Goal: Information Seeking & Learning: Check status

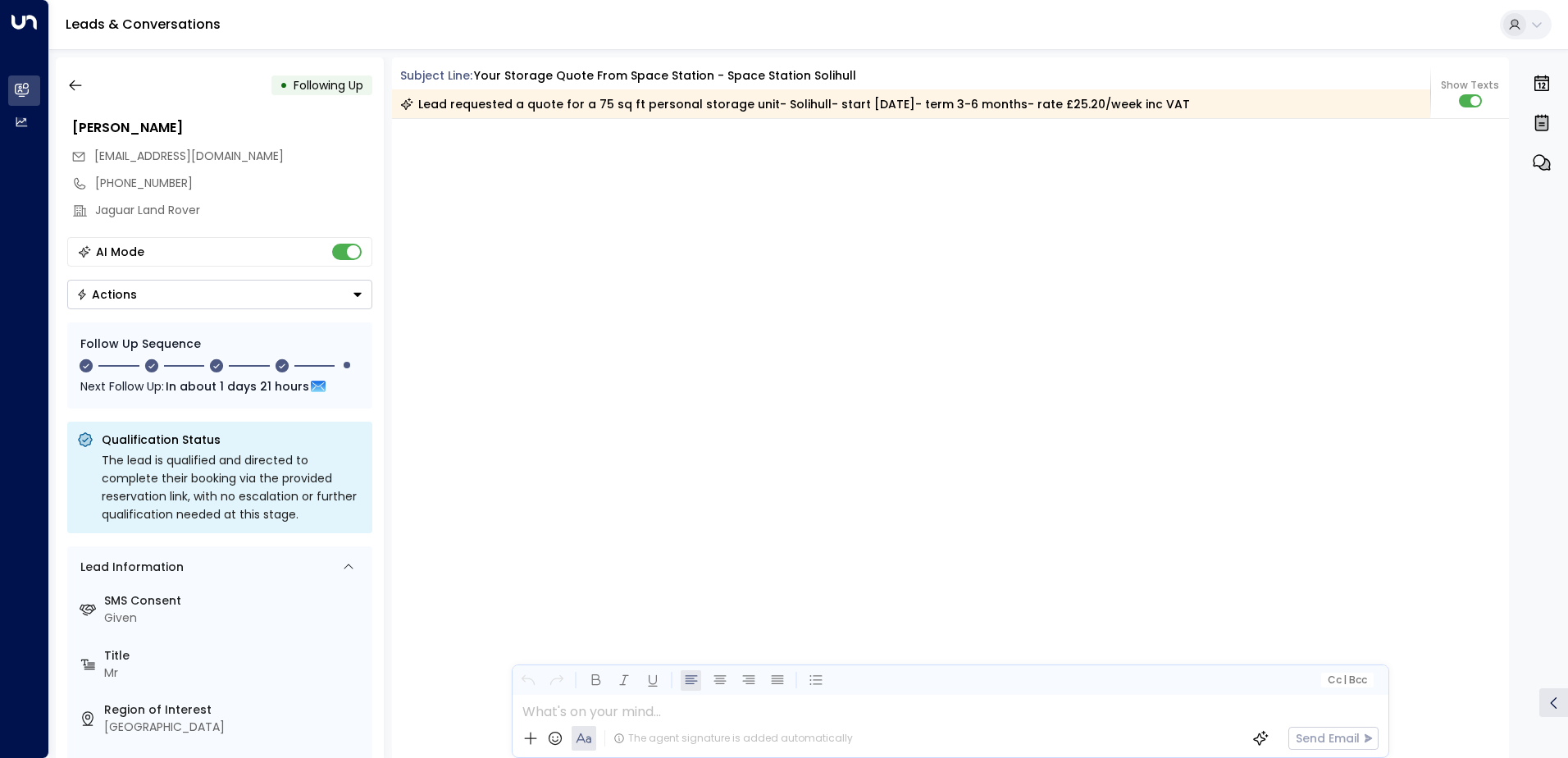
scroll to position [2661, 0]
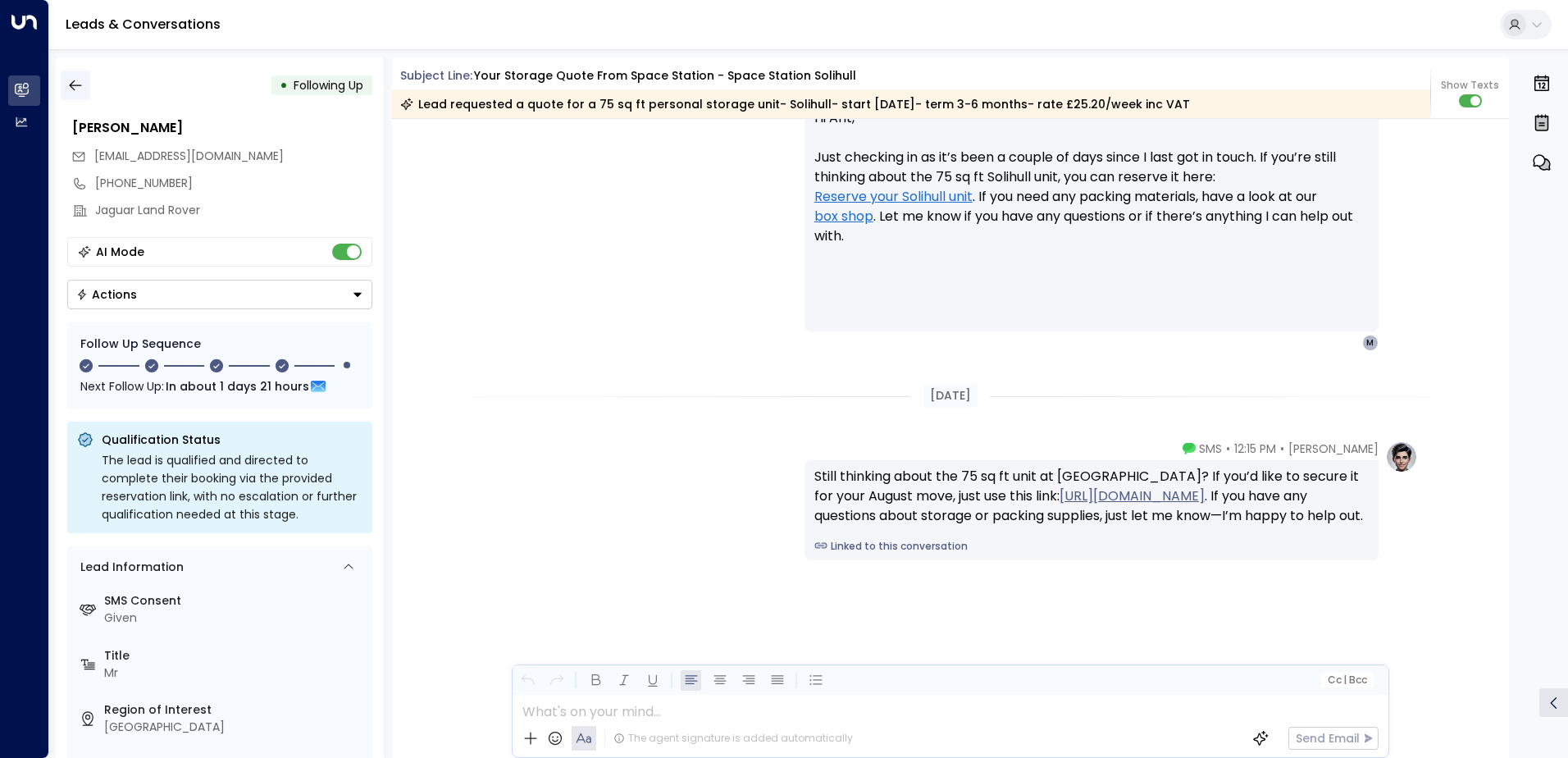
click at [74, 81] on icon "button" at bounding box center [75, 86] width 12 height 11
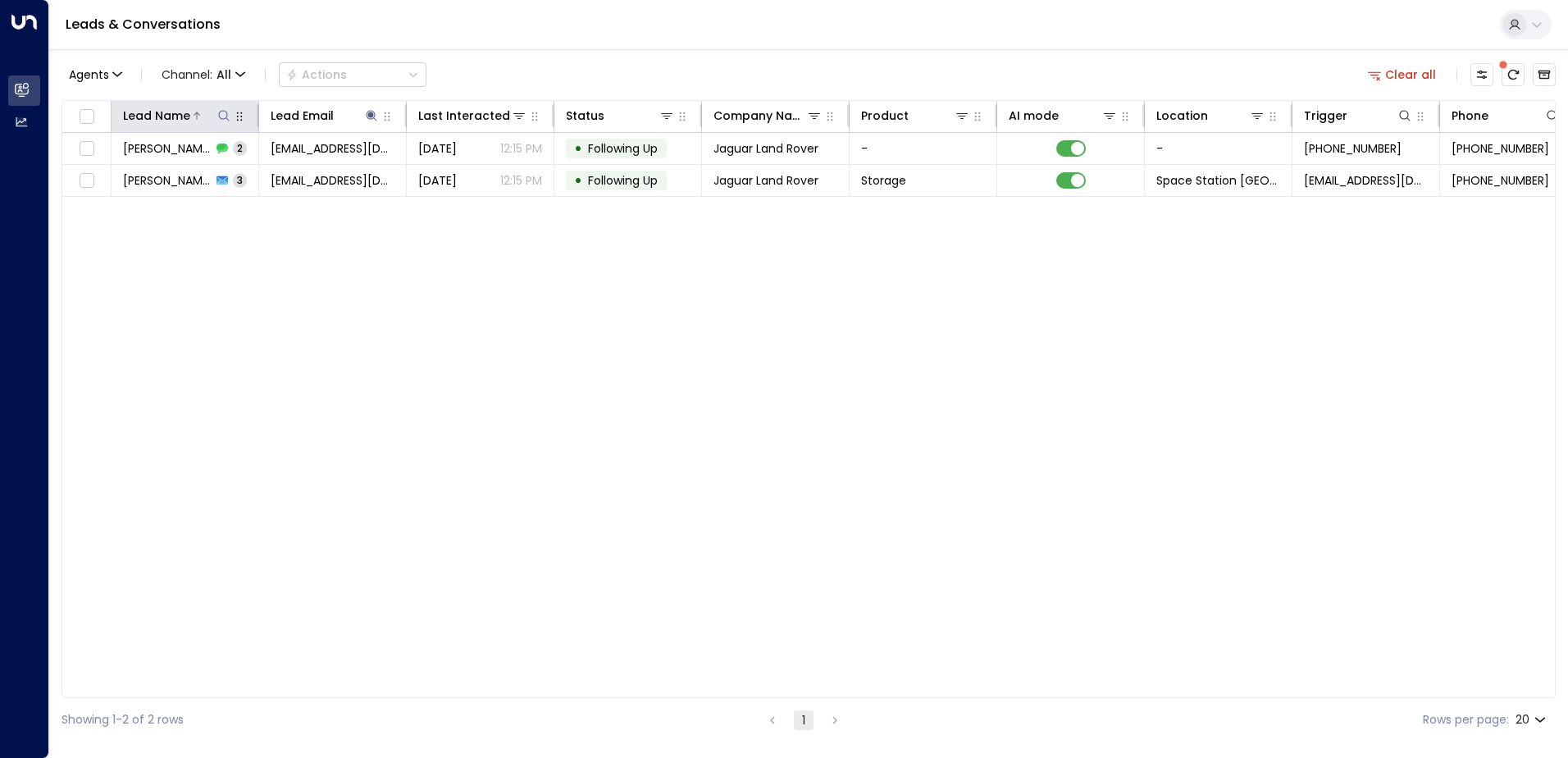
click at [221, 117] on icon at bounding box center [224, 115] width 13 height 13
type input "*****"
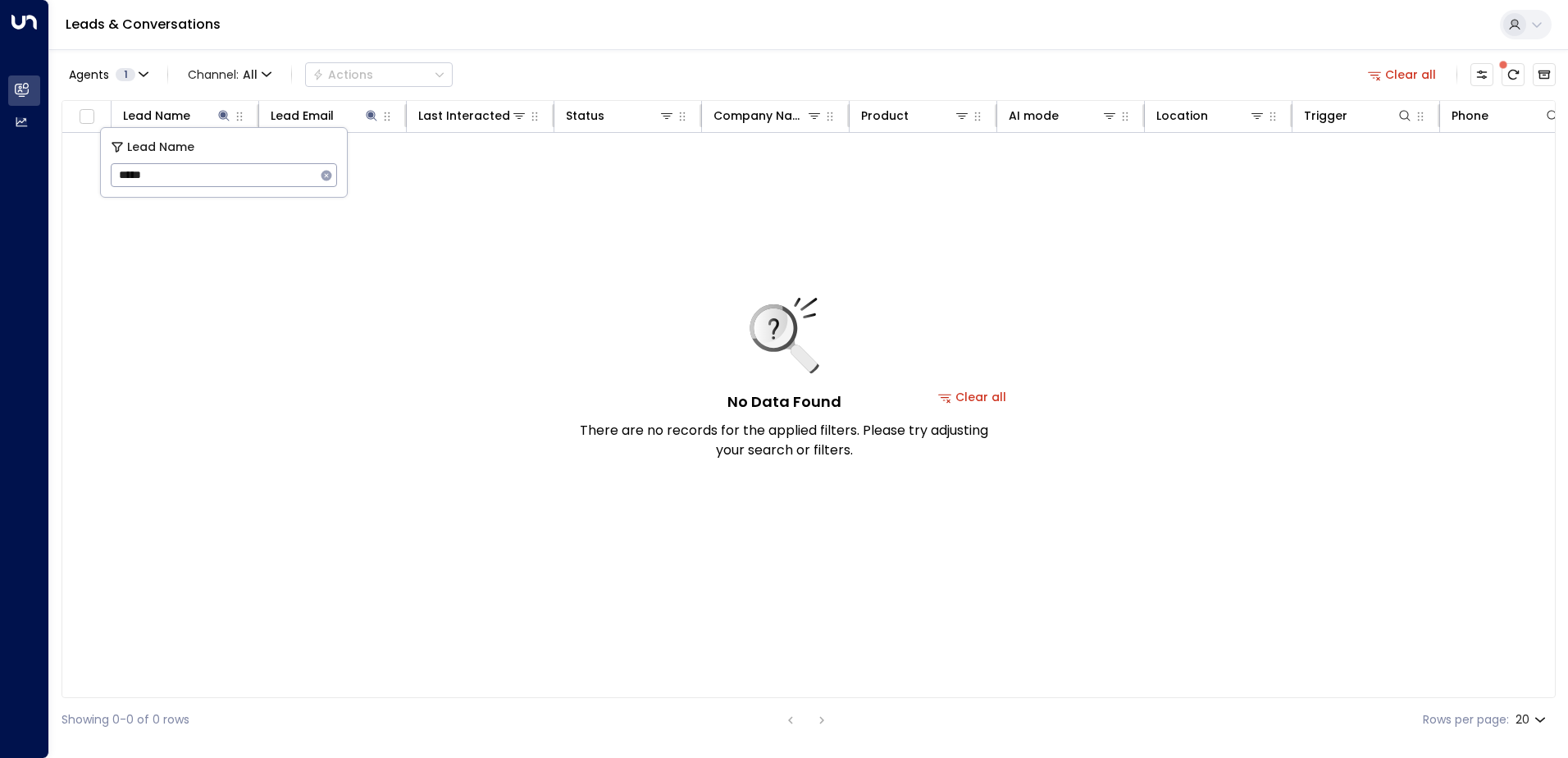
click at [640, 231] on div "No Data Found There are no records for the applied filters. Please try adjustin…" at bounding box center [972, 396] width 1821 height 528
click at [365, 112] on icon at bounding box center [371, 115] width 13 height 13
click at [477, 173] on icon "button" at bounding box center [474, 175] width 11 height 11
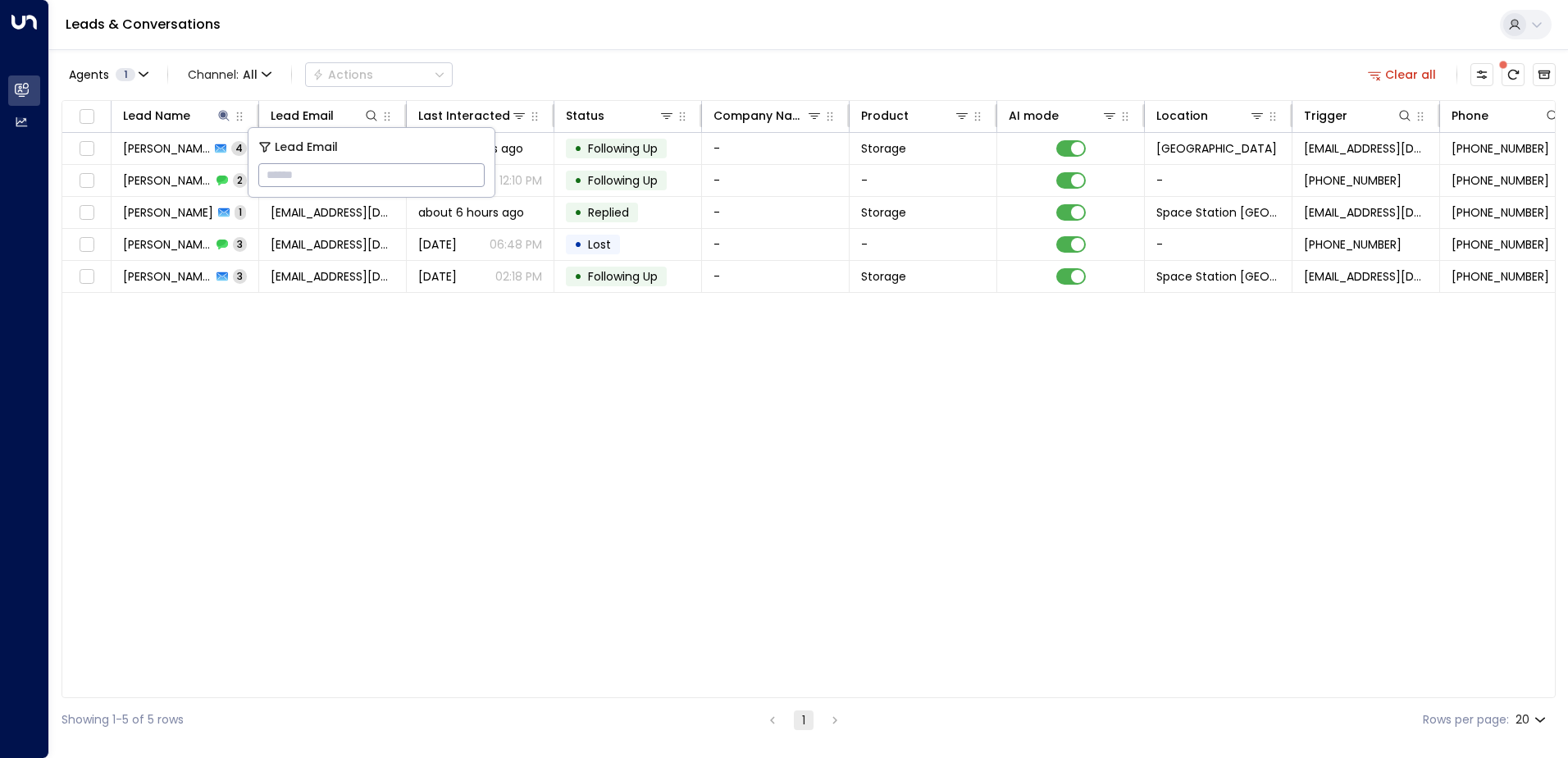
click at [570, 73] on div "Agents 1 Channel: All Actions Clear all" at bounding box center [808, 75] width 1494 height 35
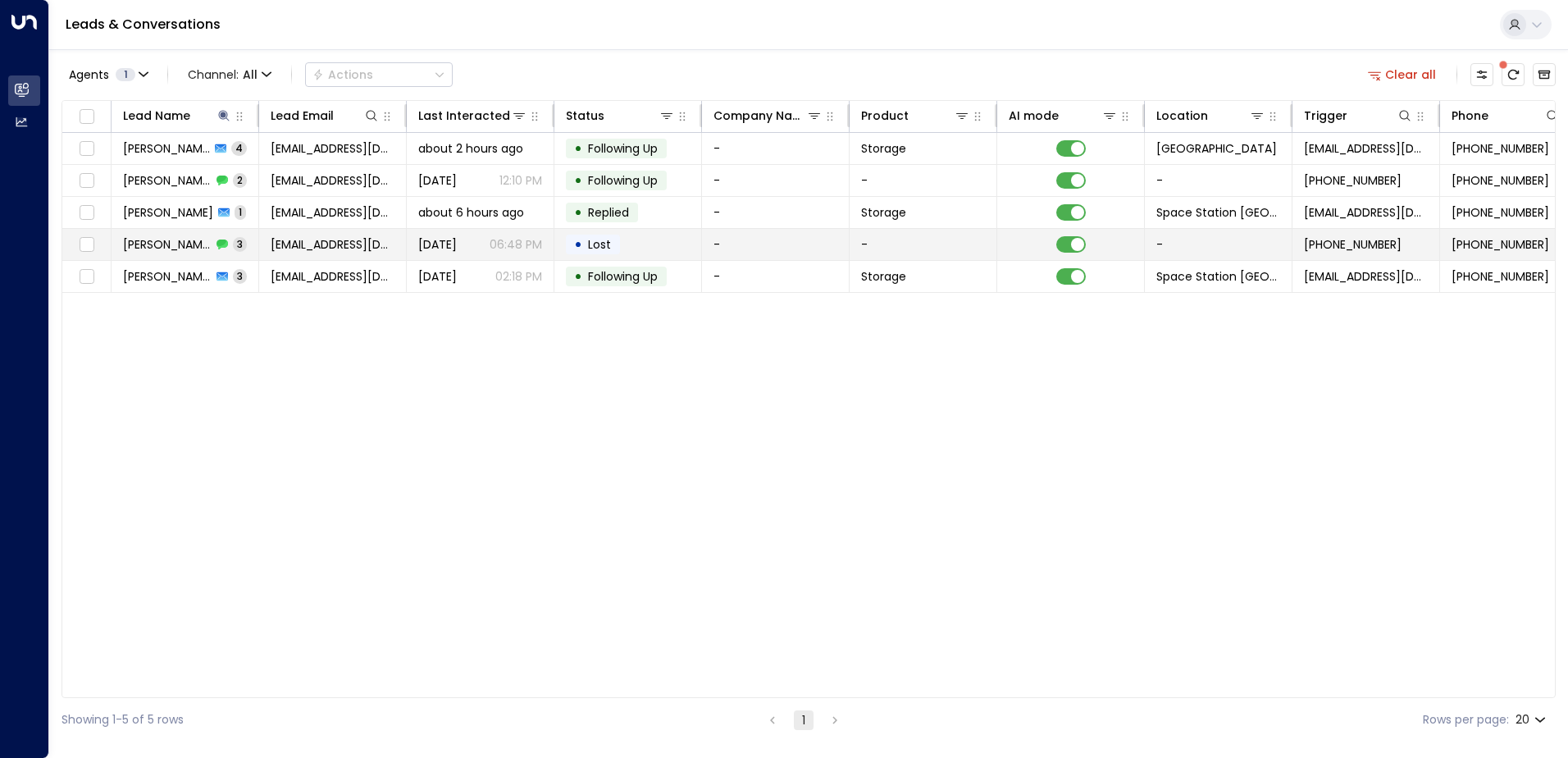
click at [501, 242] on p "06:48 PM" at bounding box center [516, 244] width 53 height 16
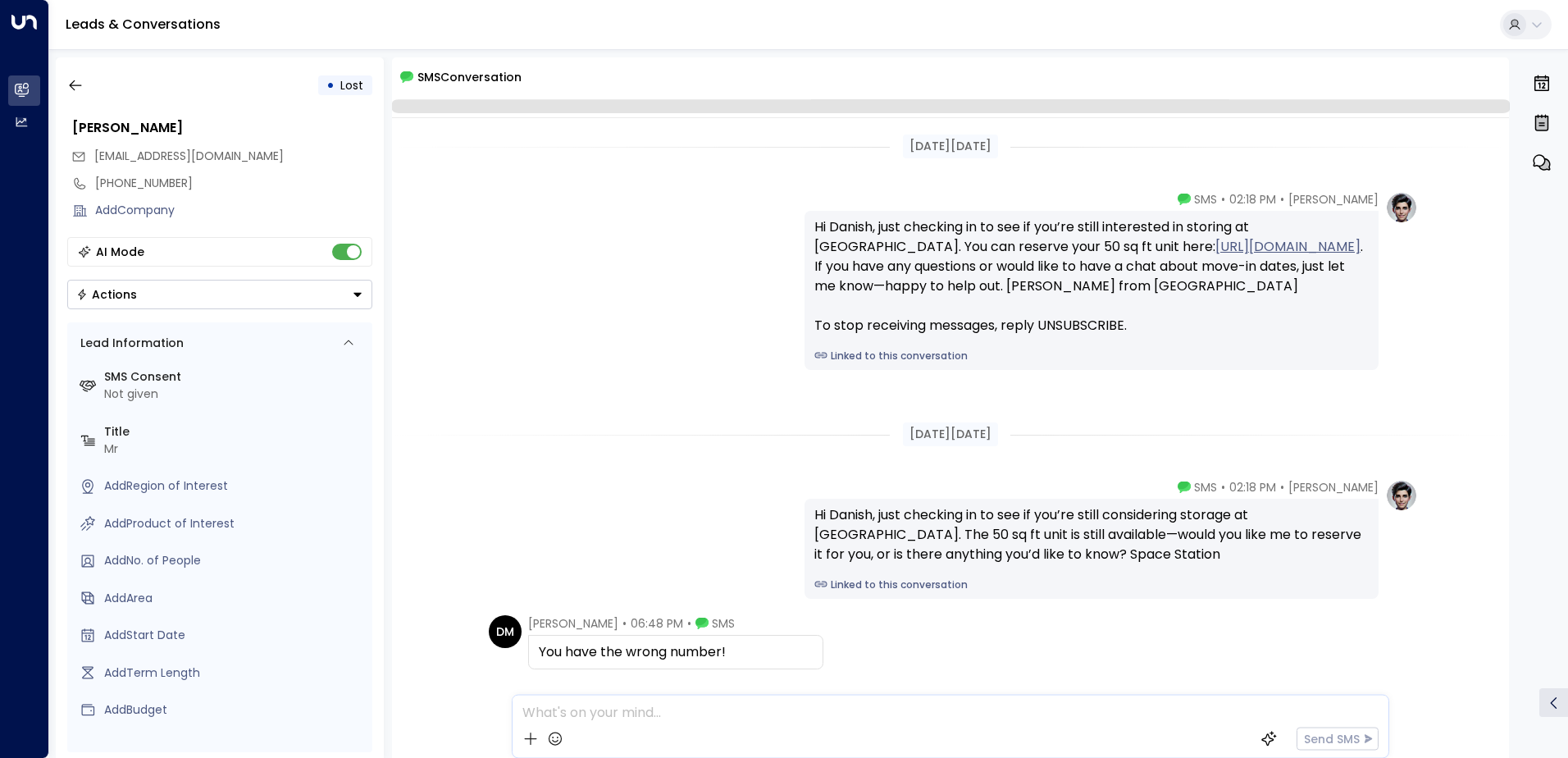
scroll to position [76, 0]
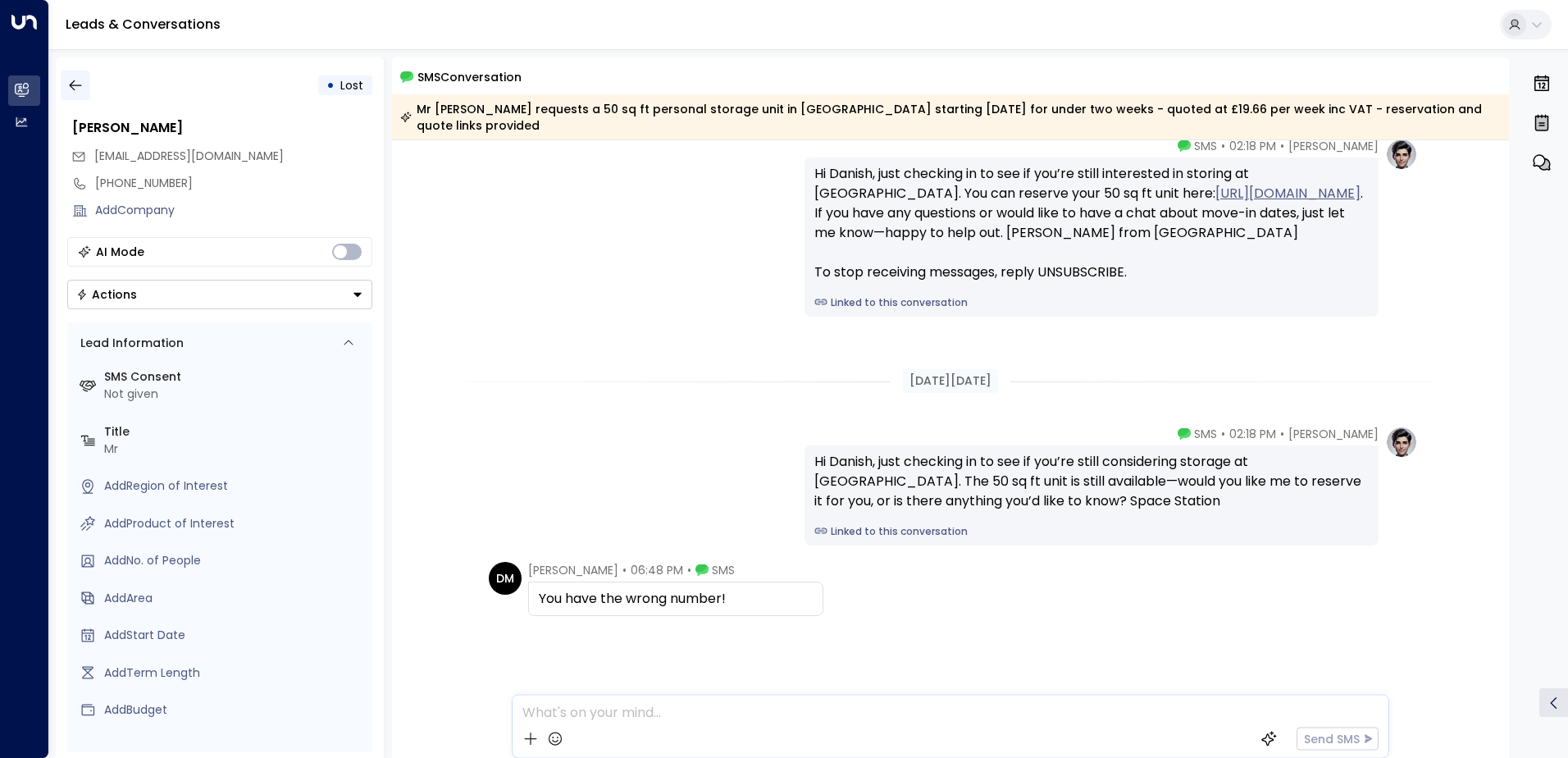
click at [81, 88] on icon "button" at bounding box center [75, 85] width 16 height 16
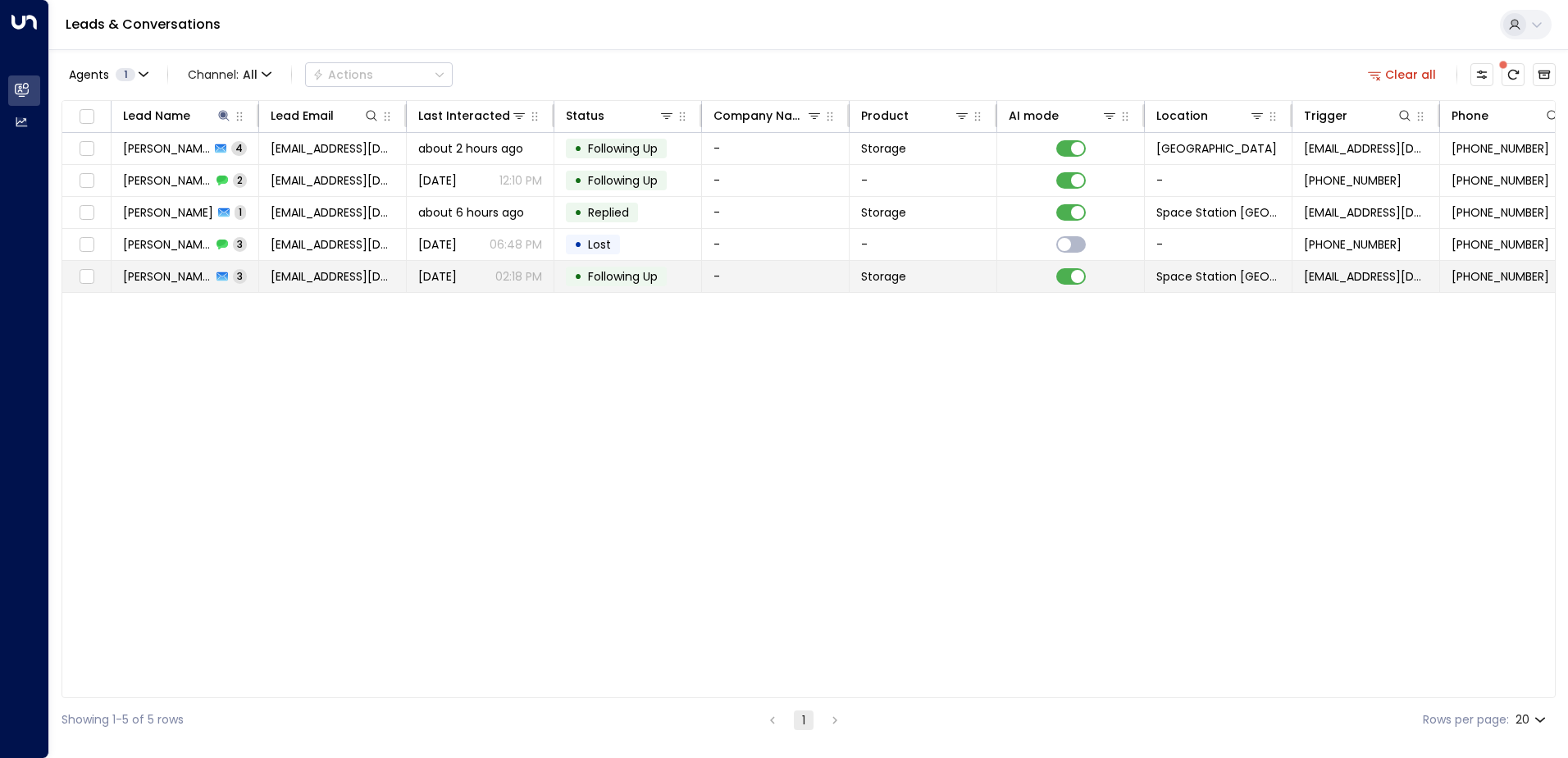
click at [418, 274] on td "[DATE] 02:18 PM" at bounding box center [480, 276] width 148 height 31
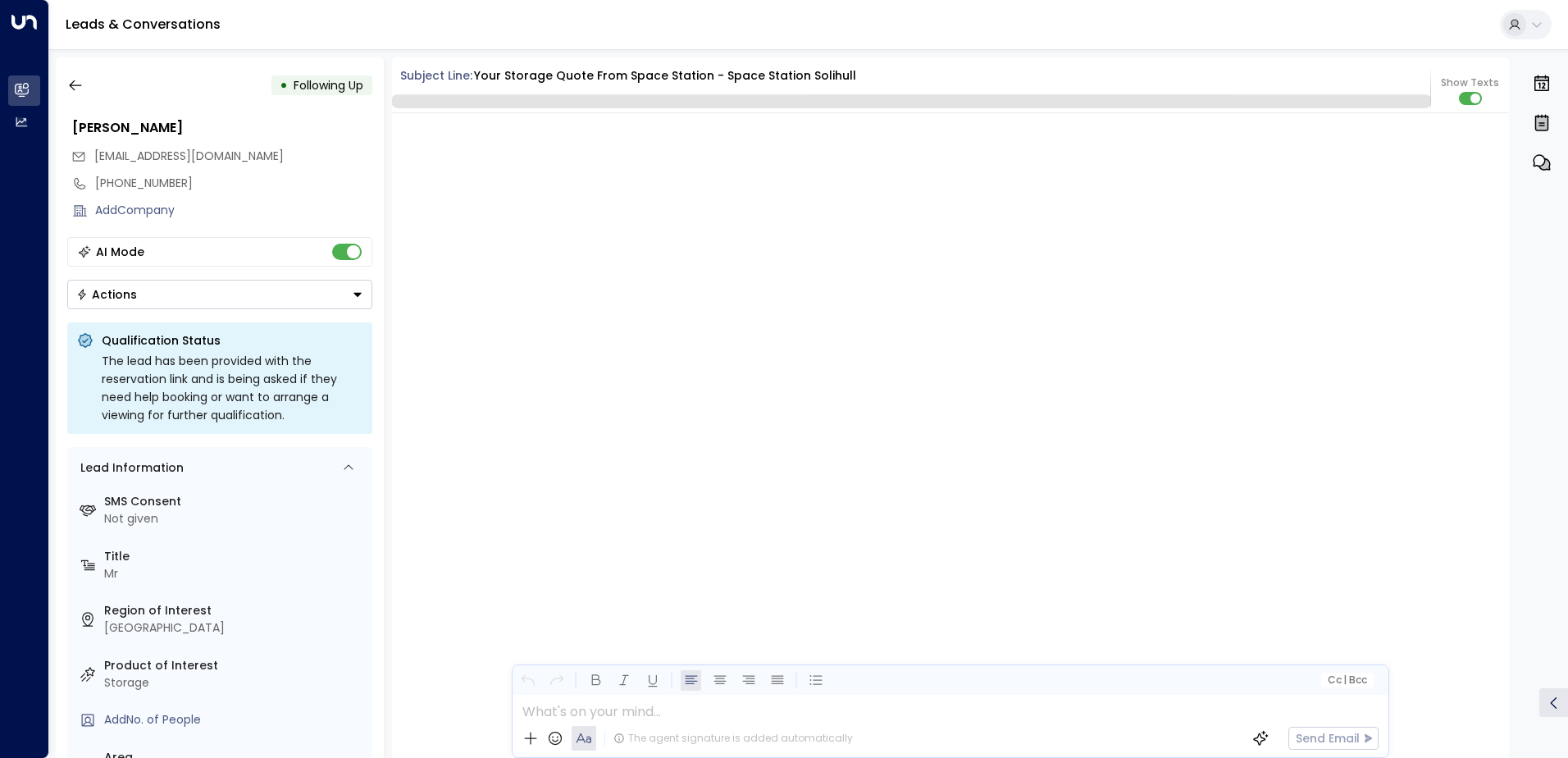
scroll to position [2751, 0]
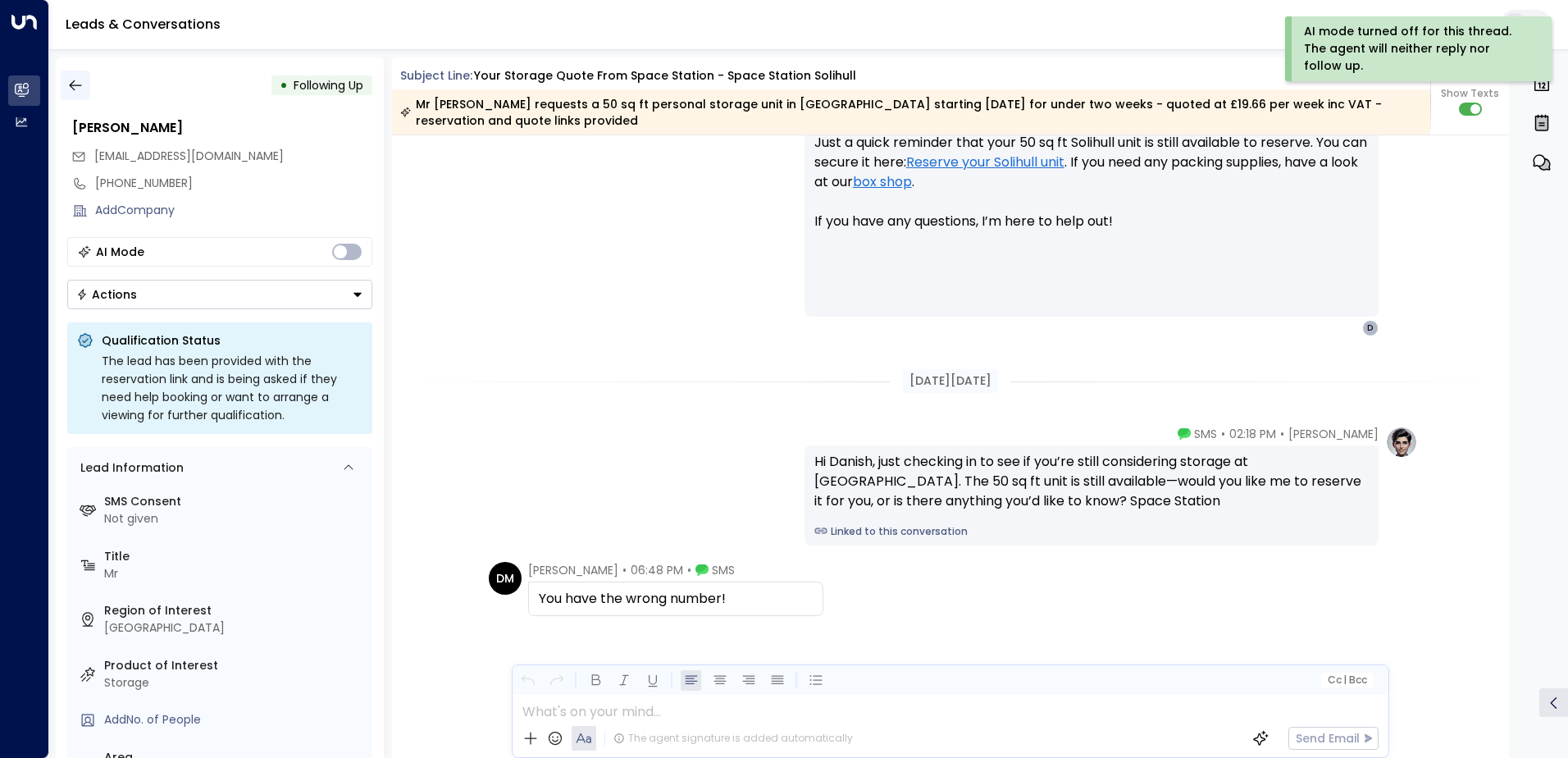
click at [81, 83] on icon "button" at bounding box center [75, 85] width 16 height 16
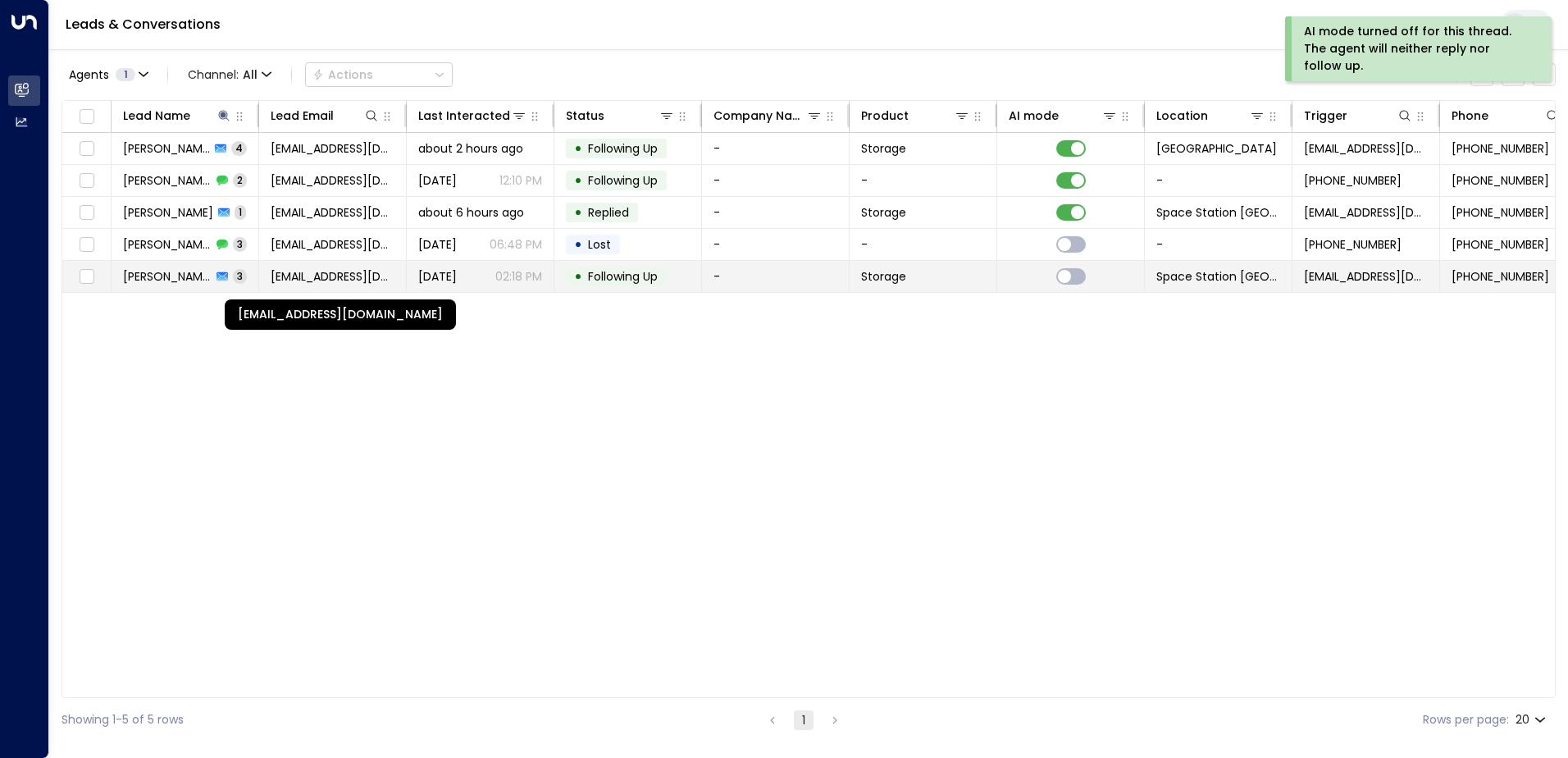
click at [363, 274] on span "[EMAIL_ADDRESS][DOMAIN_NAME]" at bounding box center [332, 276] width 124 height 16
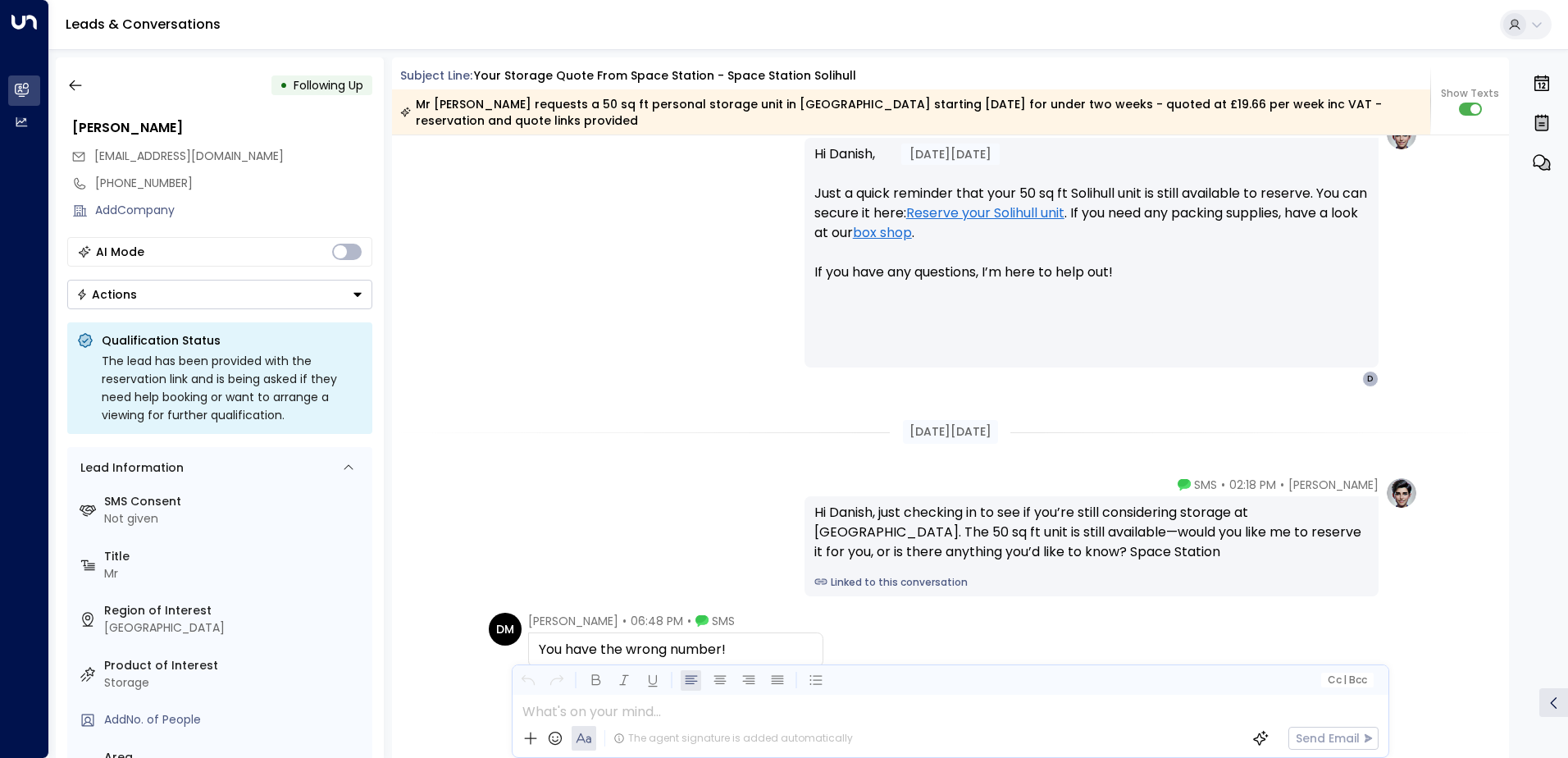
scroll to position [2225, 0]
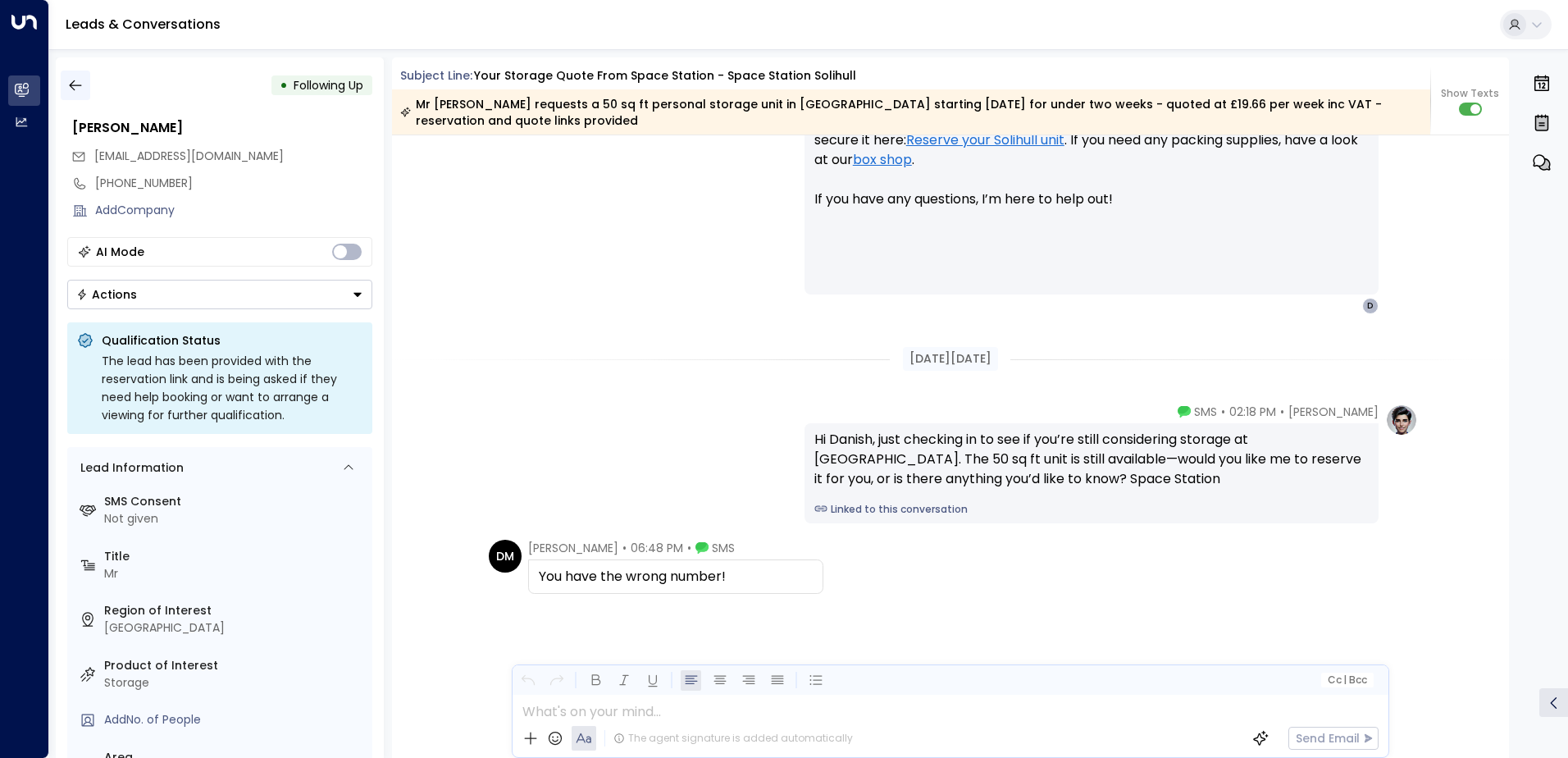
click at [70, 84] on icon "button" at bounding box center [75, 86] width 12 height 11
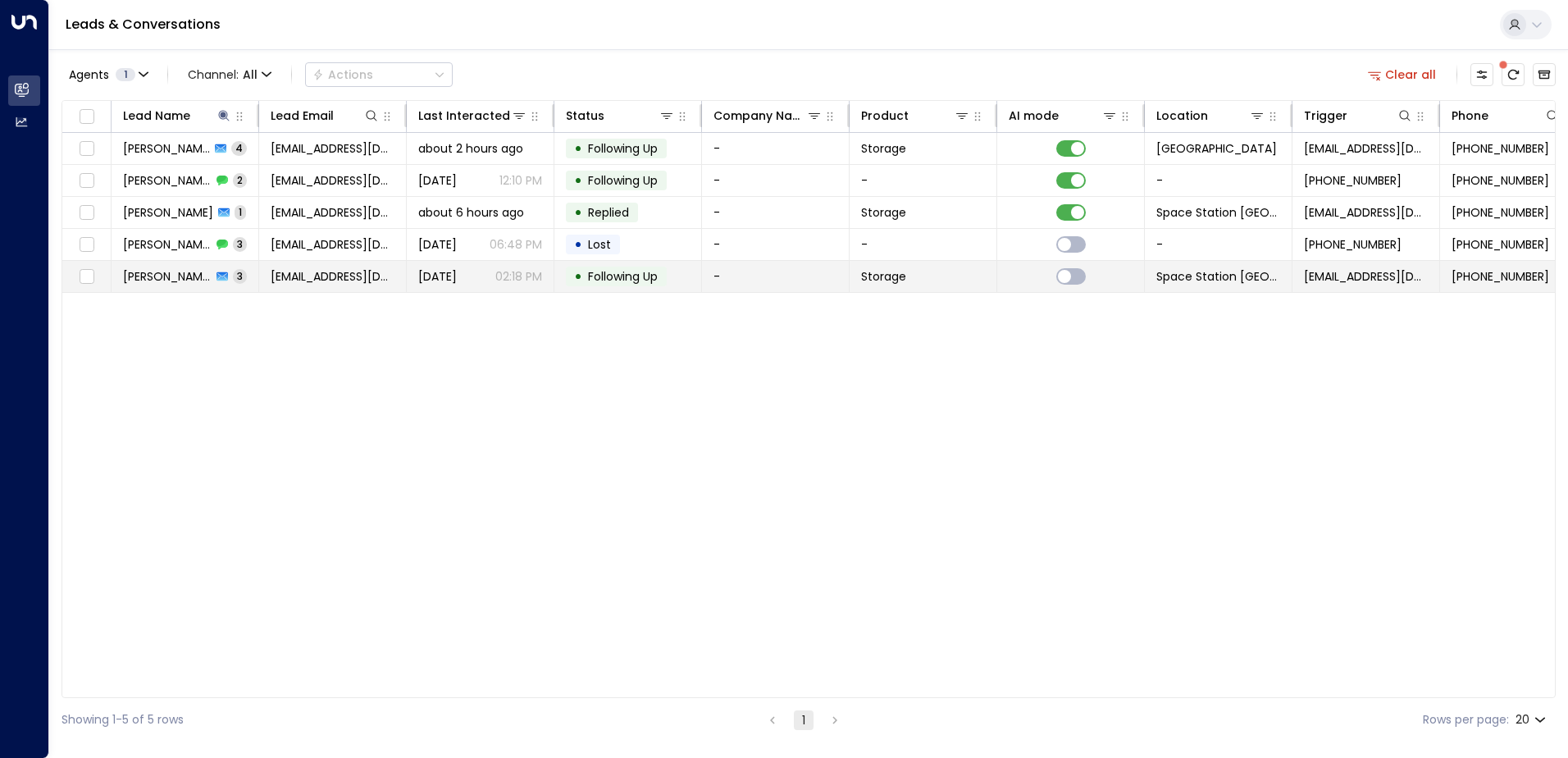
click at [457, 276] on span "[DATE]" at bounding box center [437, 276] width 38 height 16
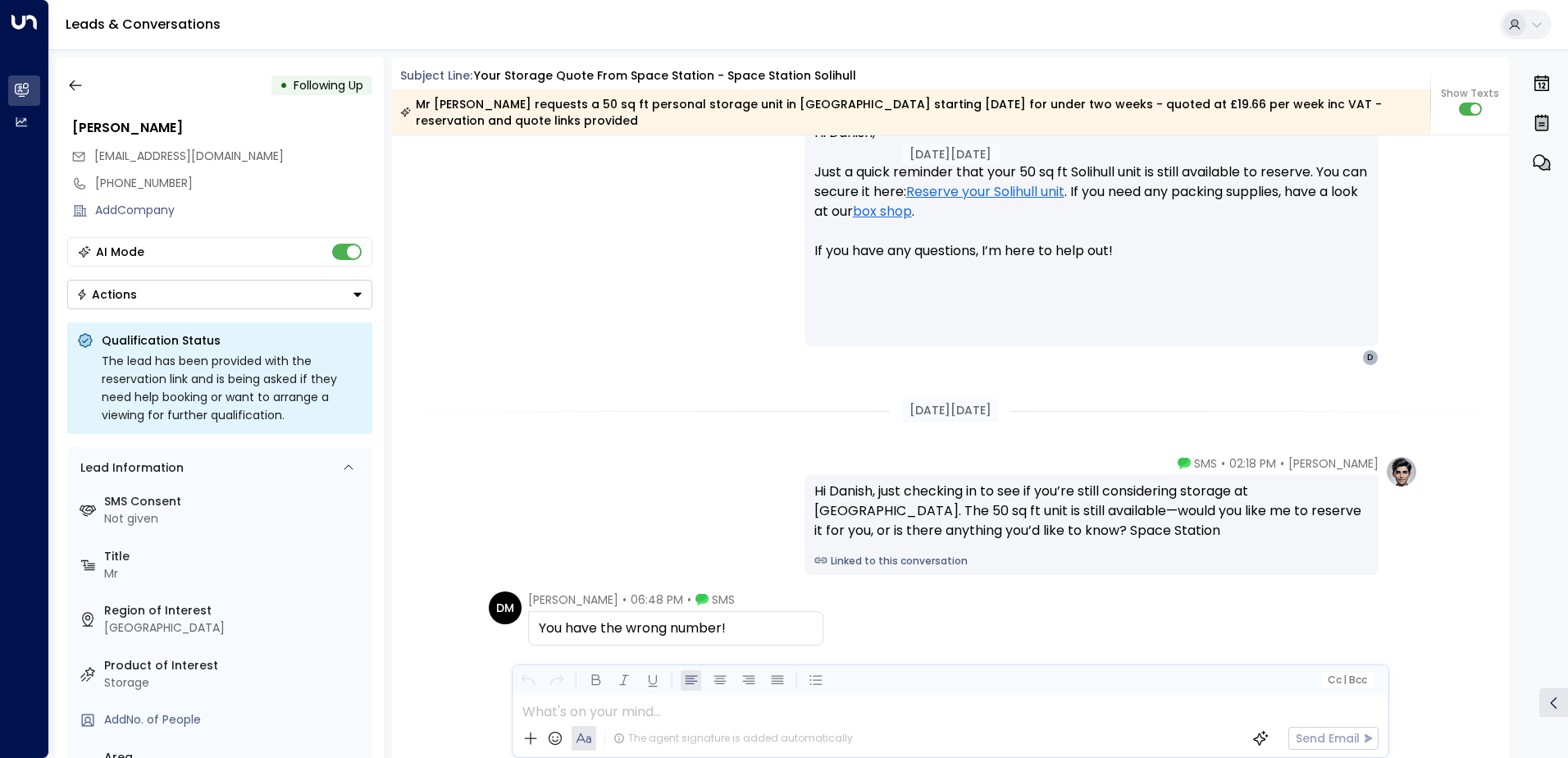
scroll to position [2208, 0]
